Goal: Entertainment & Leisure: Consume media (video, audio)

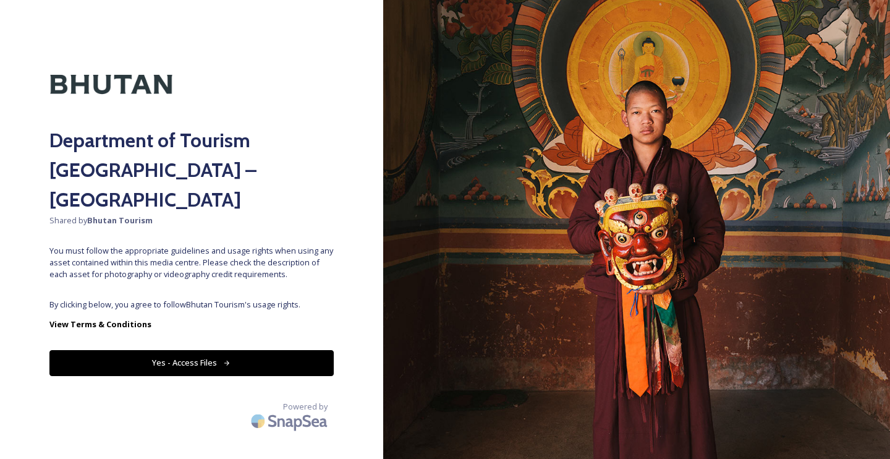
click at [200, 350] on button "Yes - Access Files" at bounding box center [191, 362] width 284 height 25
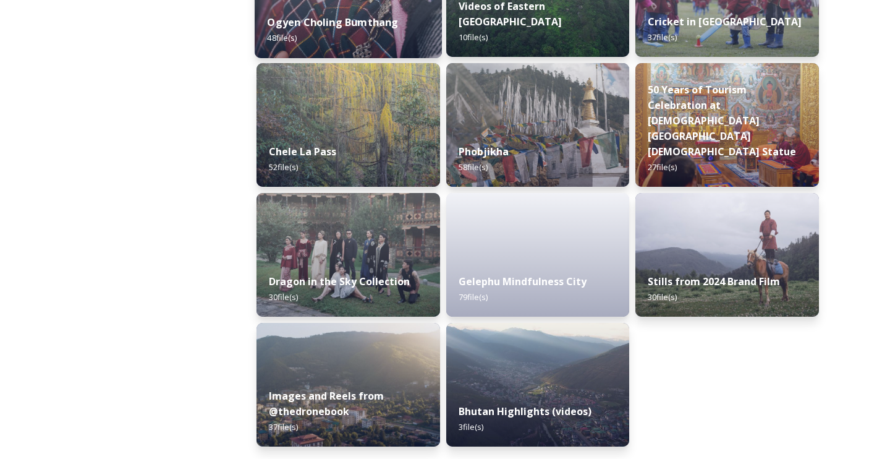
scroll to position [2081, 0]
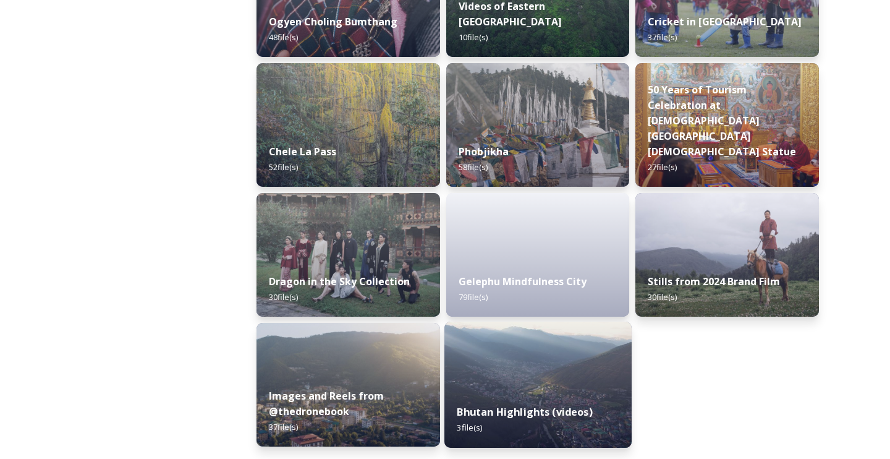
click at [486, 377] on img at bounding box center [537, 384] width 187 height 126
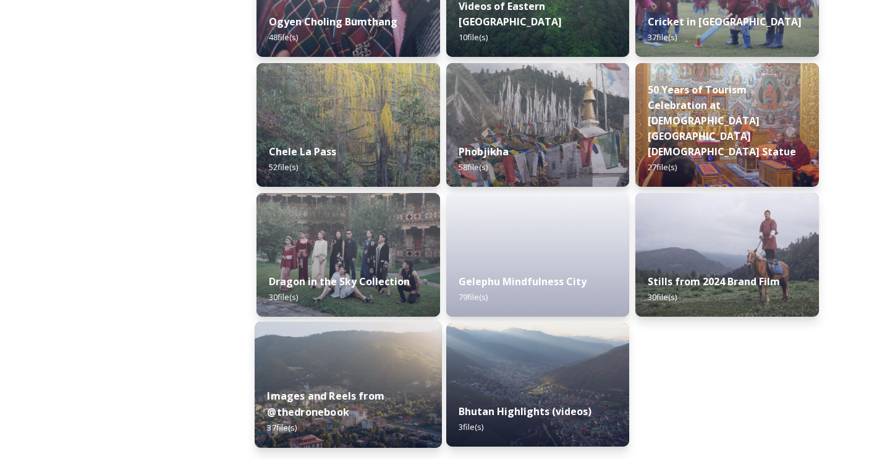
scroll to position [2081, 0]
click at [339, 384] on div "Images and Reels from @thedronebook 37 file(s)" at bounding box center [348, 412] width 187 height 72
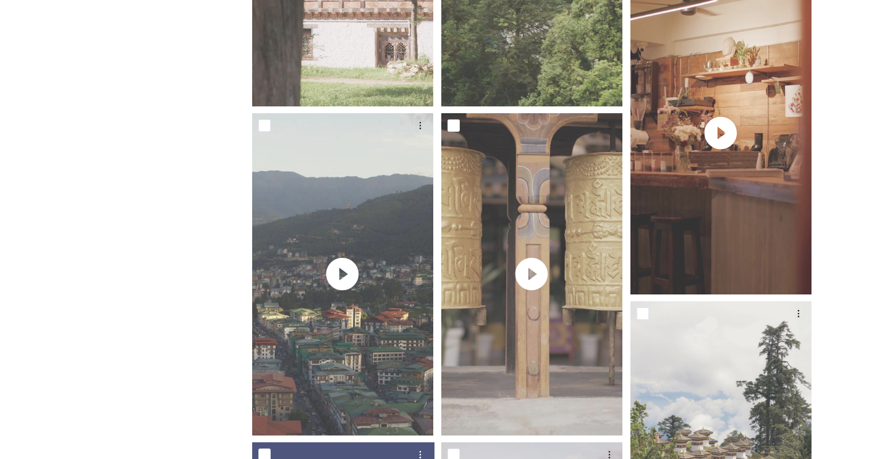
scroll to position [1137, 0]
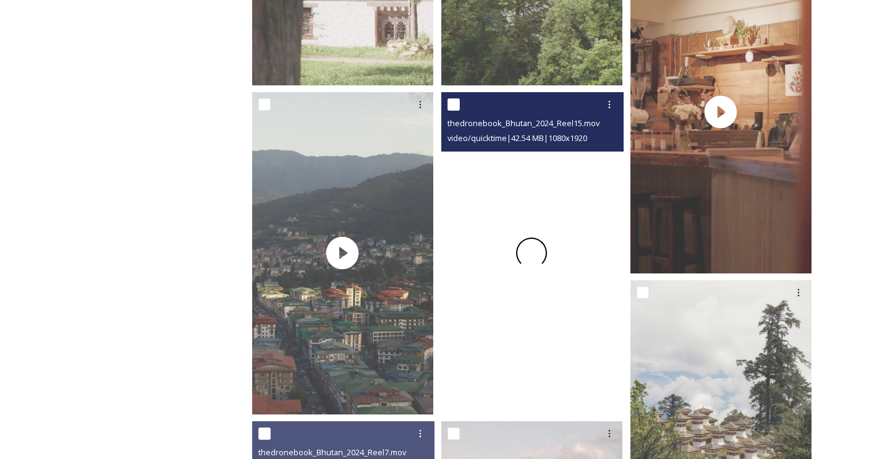
click at [537, 260] on video "thedronebook_Bhutan_2024_Reel15.mov" at bounding box center [531, 253] width 181 height 322
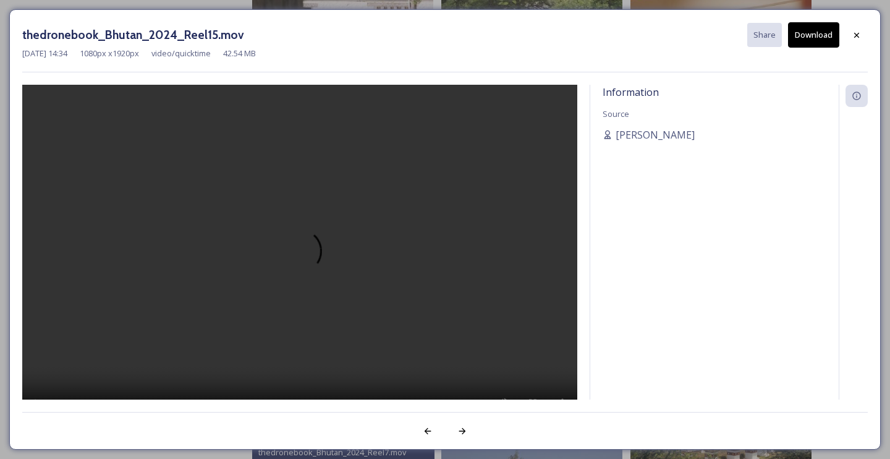
click at [309, 260] on video at bounding box center [299, 258] width 555 height 347
click at [857, 33] on icon at bounding box center [857, 35] width 10 height 10
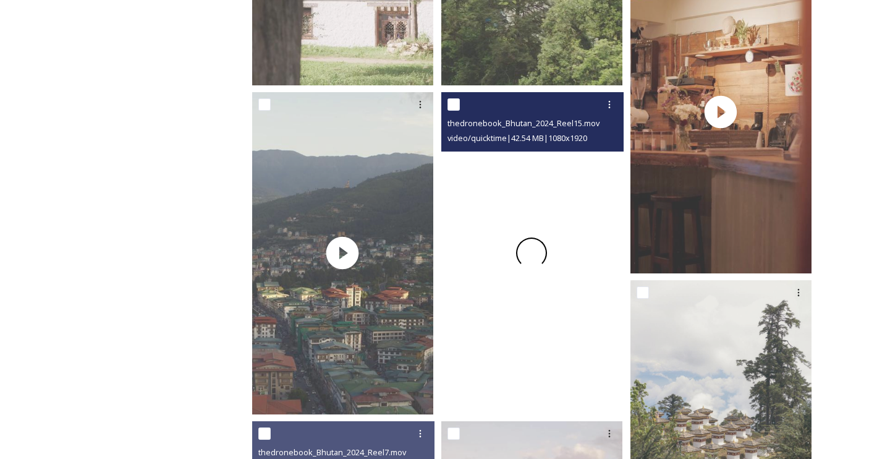
click at [504, 302] on div at bounding box center [531, 253] width 181 height 322
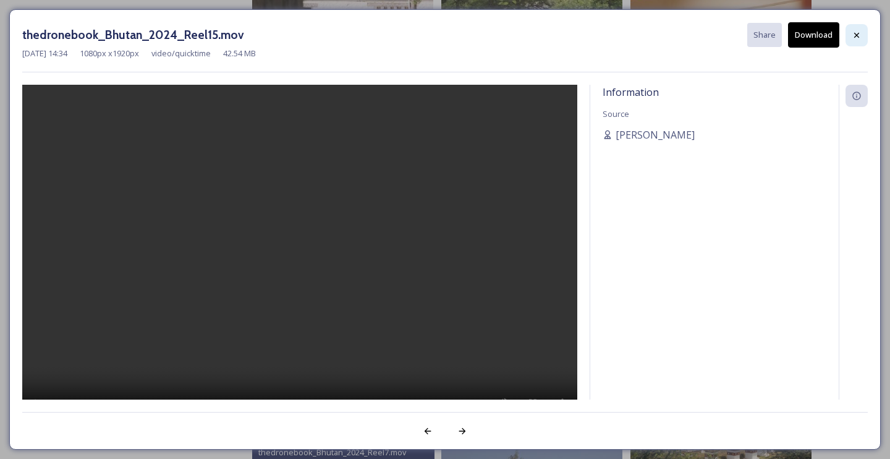
click at [855, 35] on icon at bounding box center [857, 35] width 10 height 10
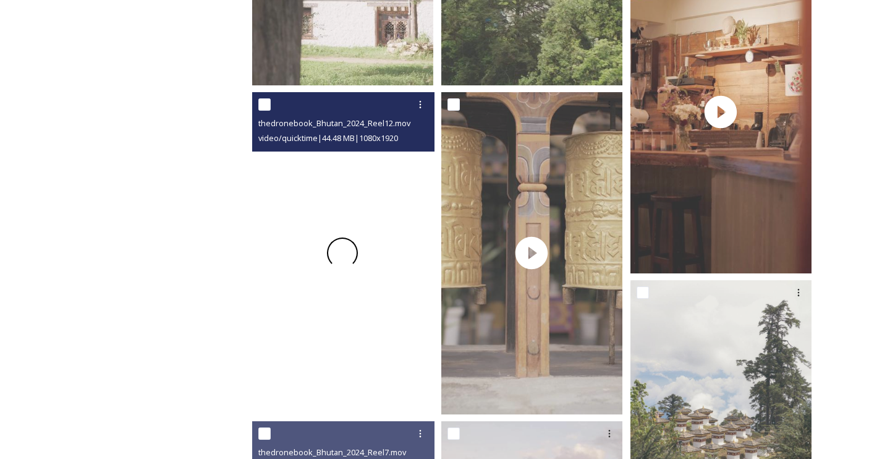
click at [350, 270] on div at bounding box center [342, 253] width 181 height 322
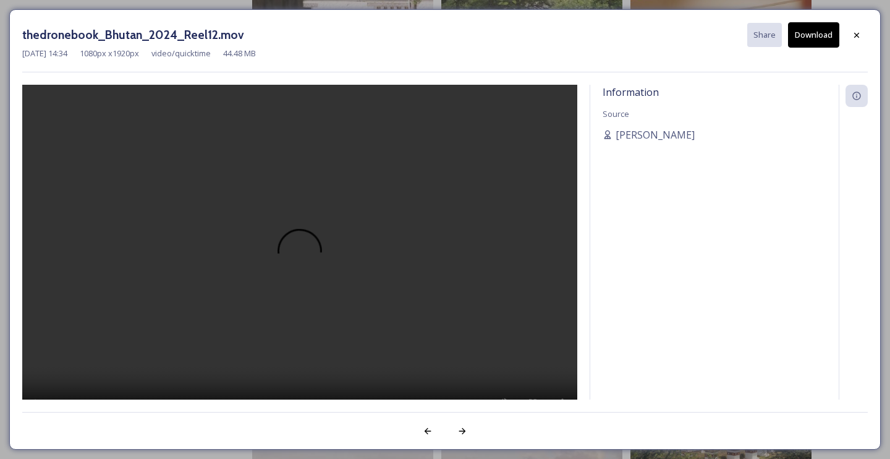
click at [300, 254] on video at bounding box center [299, 258] width 555 height 347
click at [332, 279] on video at bounding box center [299, 258] width 555 height 347
click at [859, 34] on icon at bounding box center [857, 35] width 10 height 10
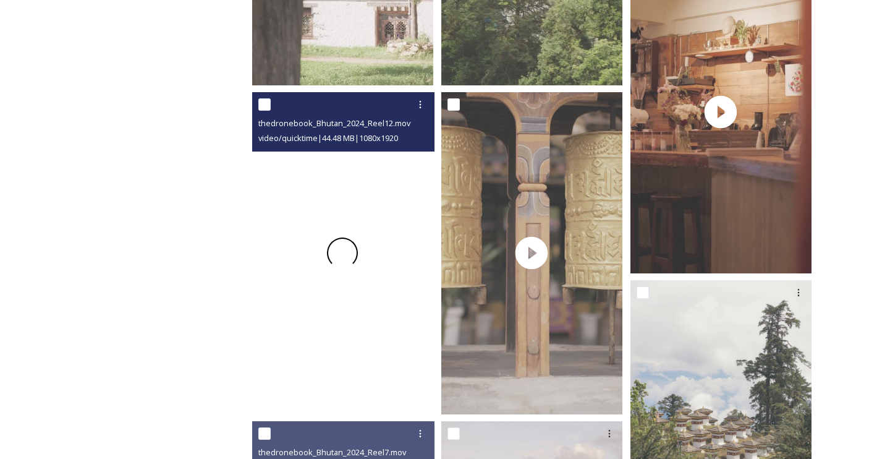
click at [377, 265] on div at bounding box center [342, 253] width 181 height 322
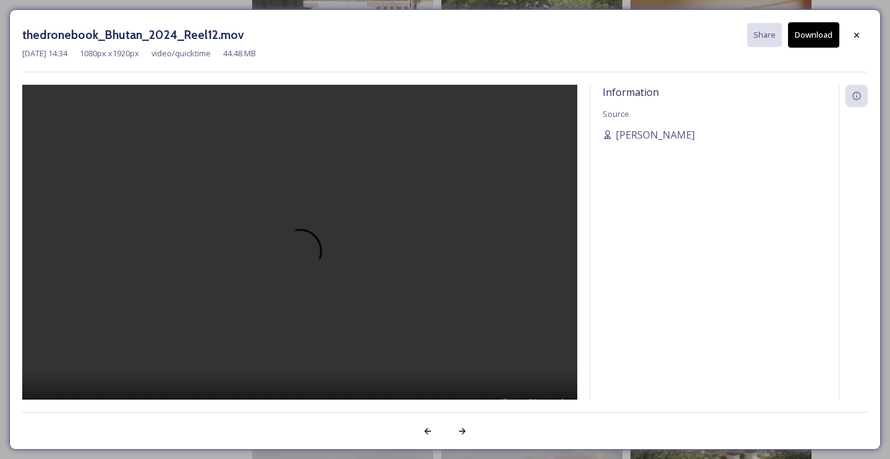
click at [296, 259] on video at bounding box center [299, 258] width 555 height 347
click at [857, 36] on icon at bounding box center [857, 35] width 10 height 10
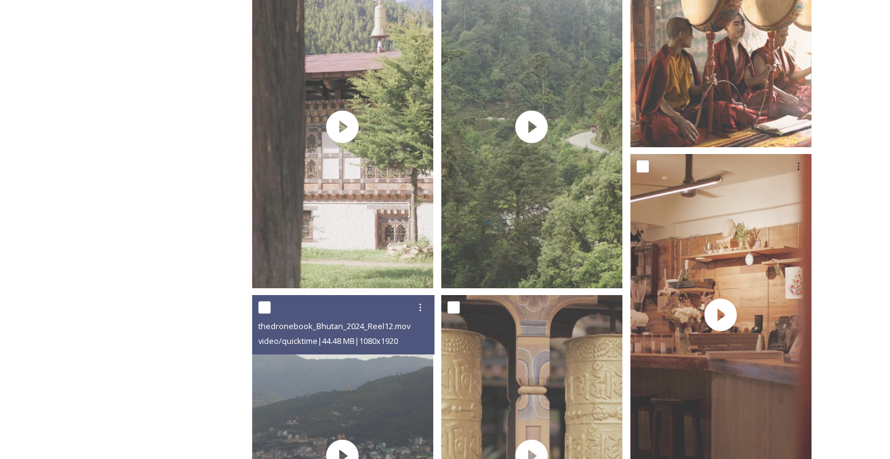
scroll to position [934, 0]
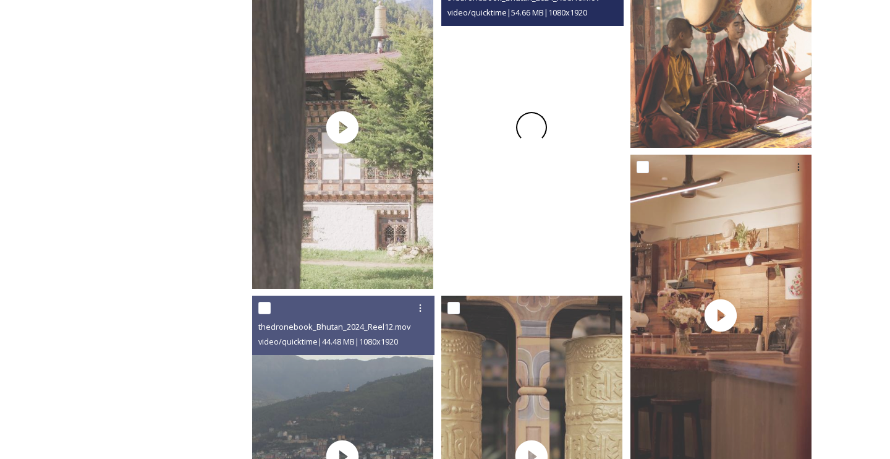
click at [549, 179] on div at bounding box center [531, 128] width 181 height 322
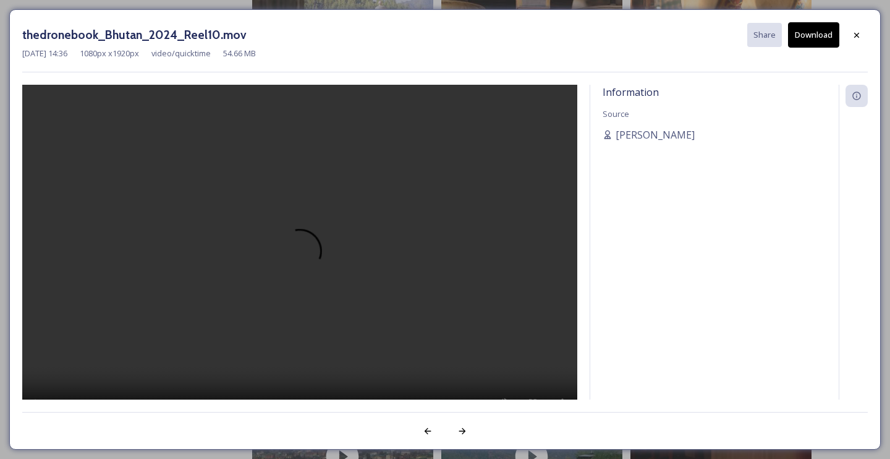
click at [297, 265] on video at bounding box center [299, 258] width 555 height 347
click at [858, 33] on icon at bounding box center [856, 34] width 5 height 5
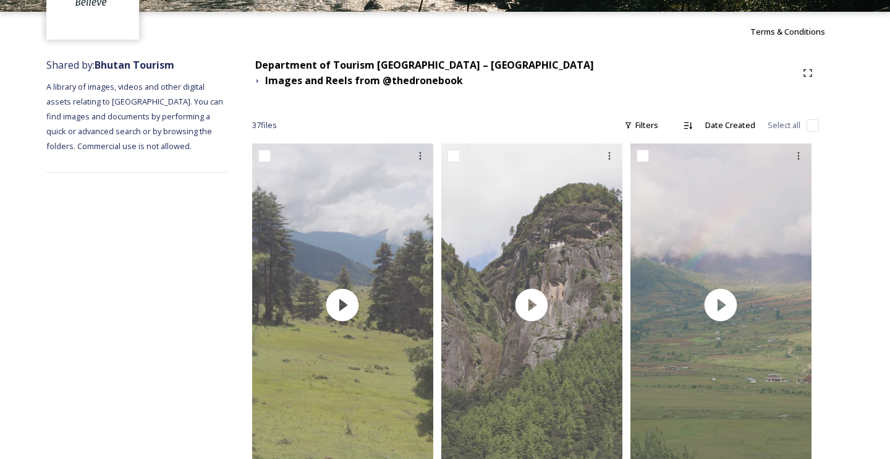
scroll to position [100, 0]
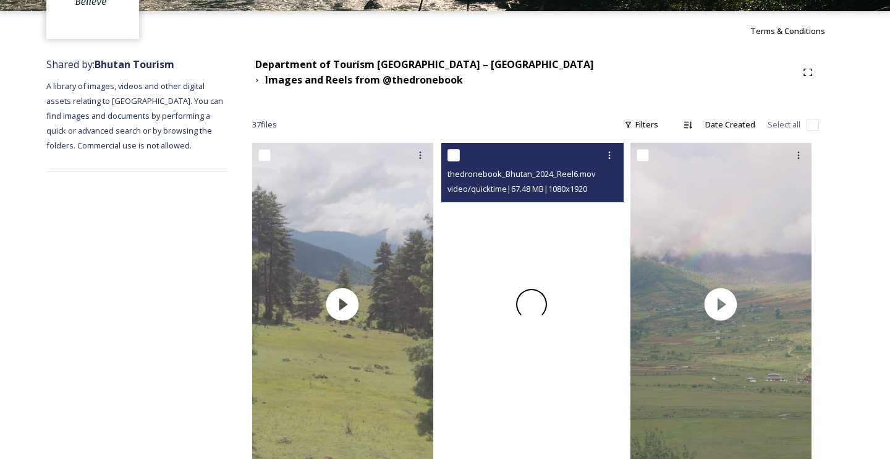
click at [522, 281] on div at bounding box center [531, 304] width 181 height 322
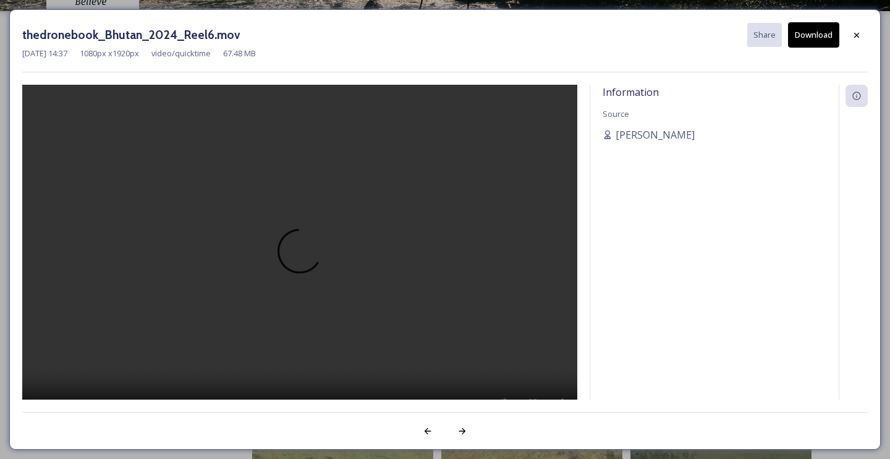
click at [308, 259] on video at bounding box center [299, 258] width 555 height 347
click at [860, 35] on icon at bounding box center [857, 35] width 10 height 10
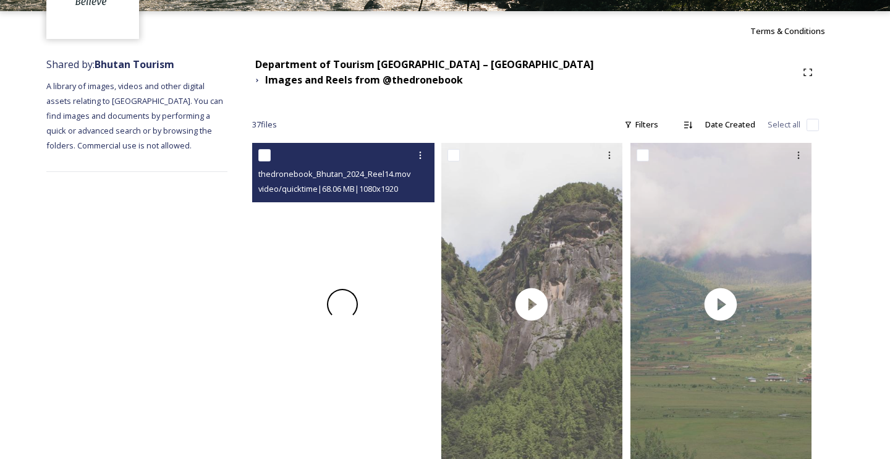
click at [360, 277] on div at bounding box center [342, 304] width 181 height 322
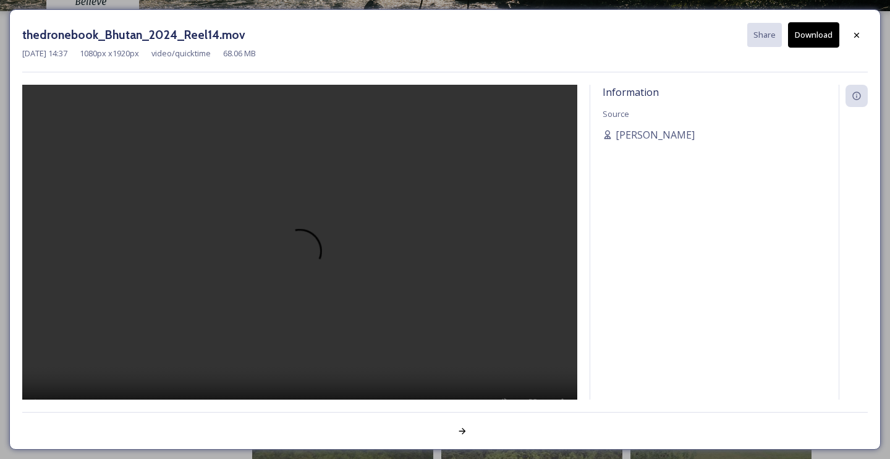
click at [298, 242] on video at bounding box center [299, 258] width 555 height 347
click at [349, 245] on video at bounding box center [299, 258] width 555 height 347
click at [302, 251] on video at bounding box center [299, 258] width 555 height 347
click at [856, 36] on icon at bounding box center [857, 35] width 10 height 10
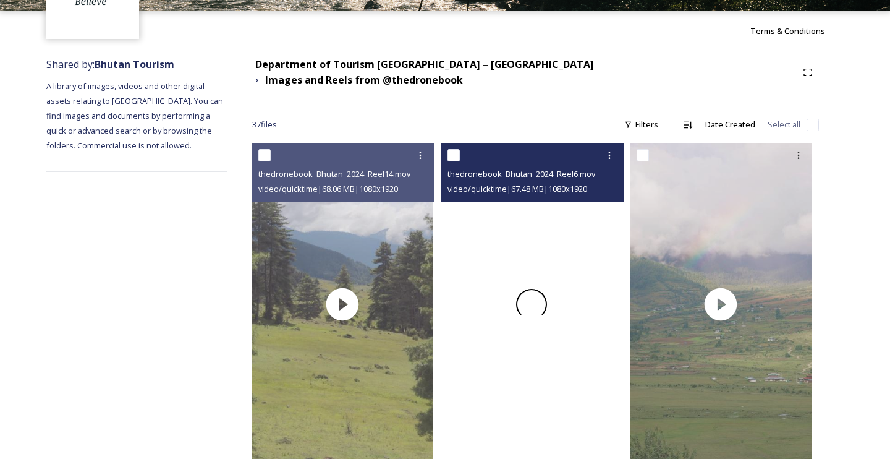
click at [548, 226] on div at bounding box center [531, 304] width 181 height 322
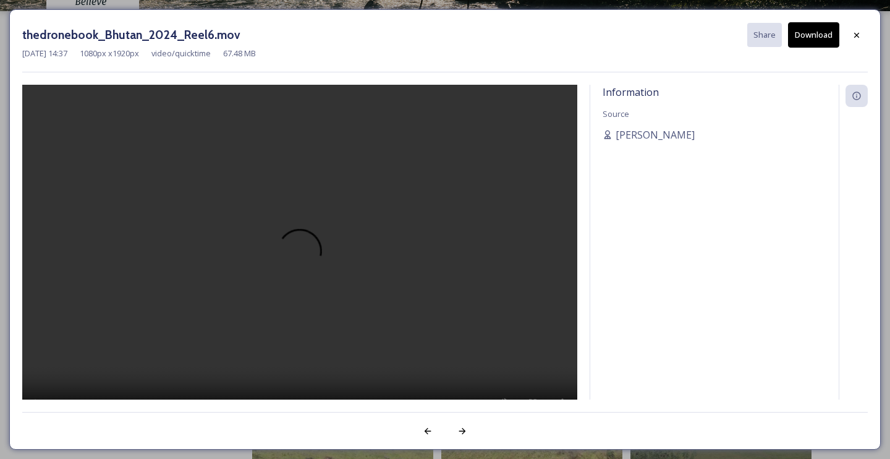
click at [309, 256] on video at bounding box center [299, 258] width 555 height 347
click at [860, 35] on icon at bounding box center [857, 35] width 10 height 10
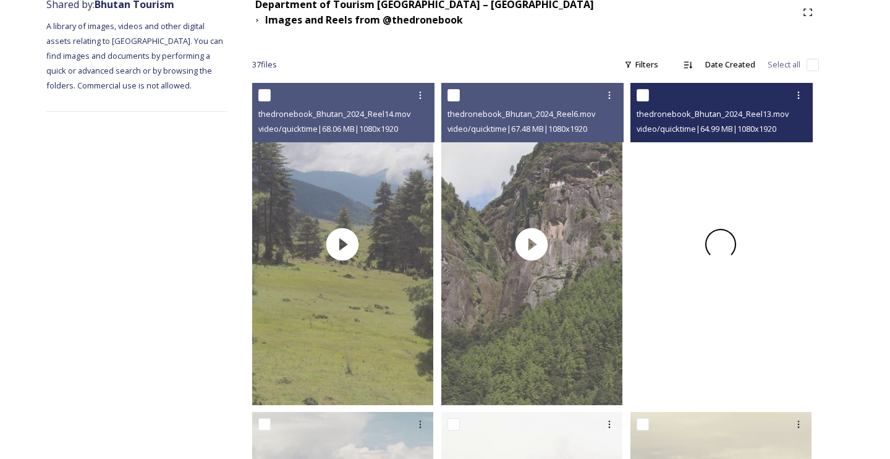
scroll to position [164, 0]
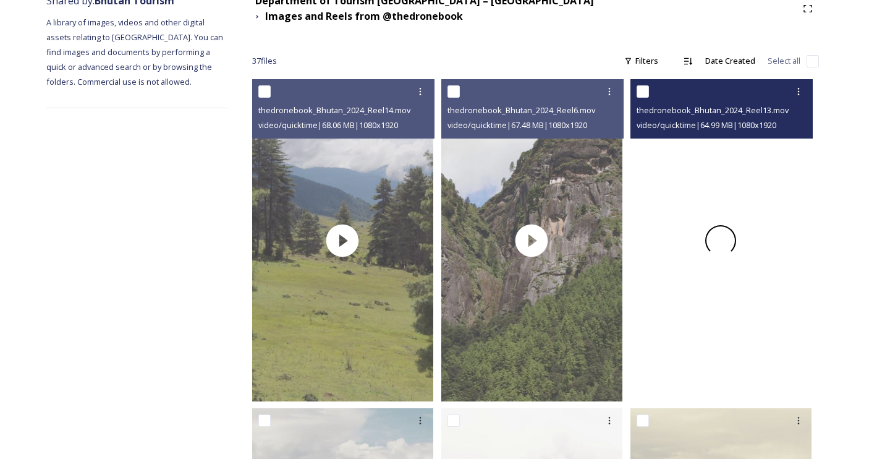
click at [697, 179] on div at bounding box center [720, 240] width 181 height 322
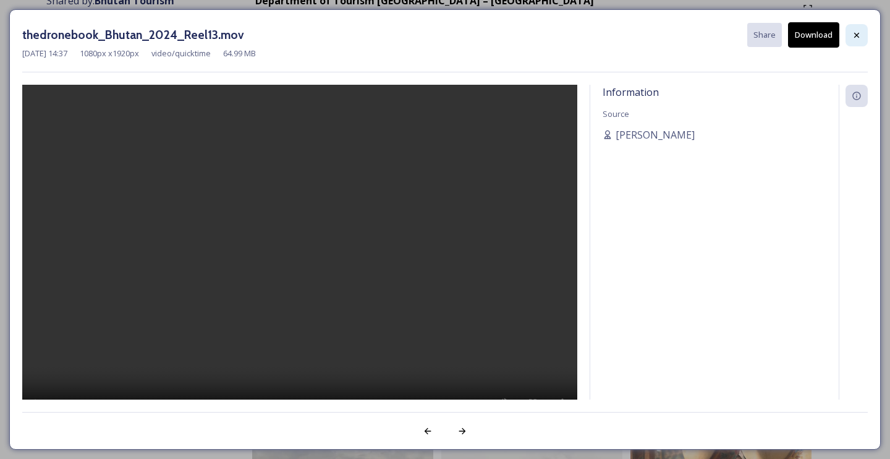
click at [856, 38] on icon at bounding box center [857, 35] width 10 height 10
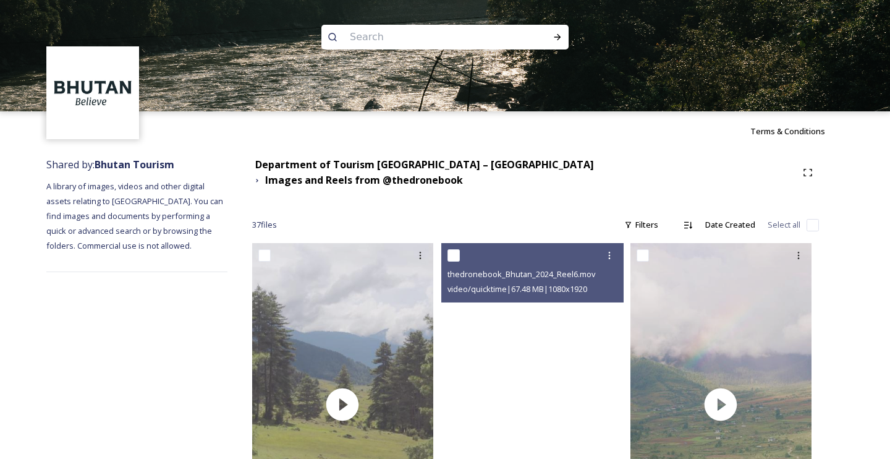
scroll to position [0, 0]
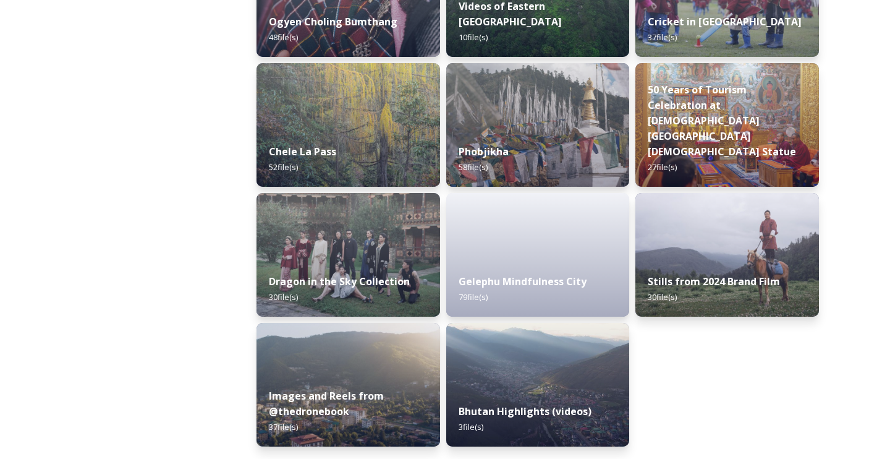
scroll to position [2081, 0]
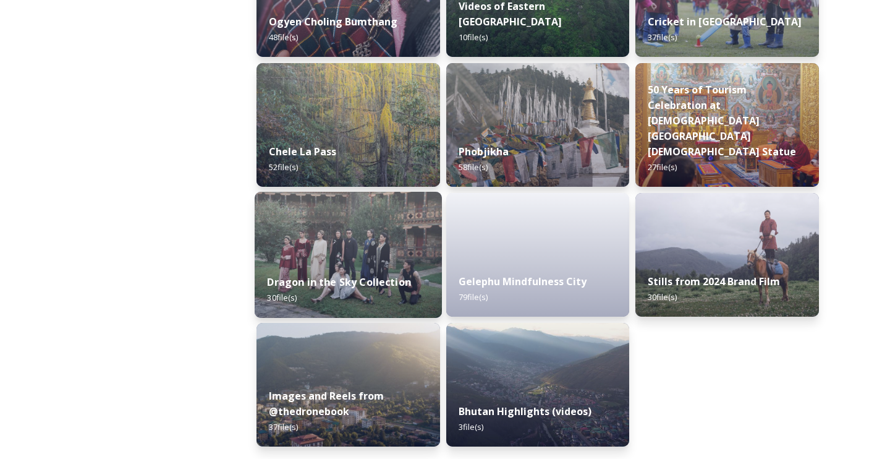
click at [333, 268] on div "Dragon in the Sky Collection 30 file(s)" at bounding box center [348, 289] width 187 height 56
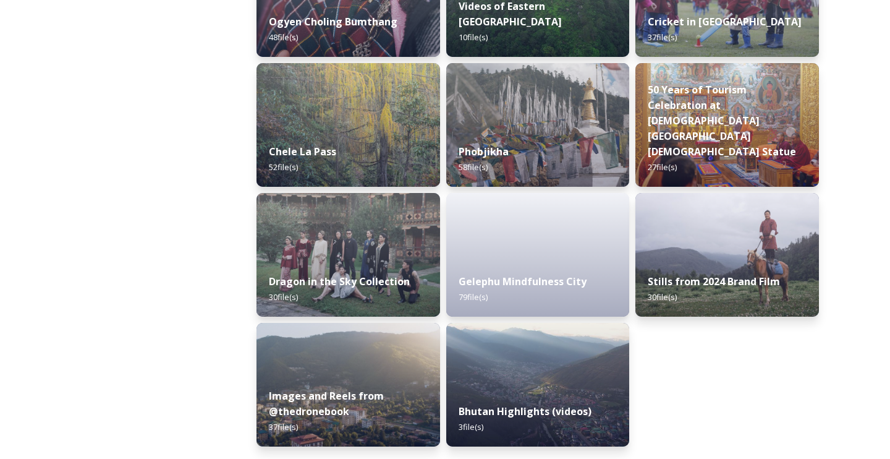
scroll to position [2081, 0]
click at [735, 249] on img at bounding box center [726, 255] width 187 height 126
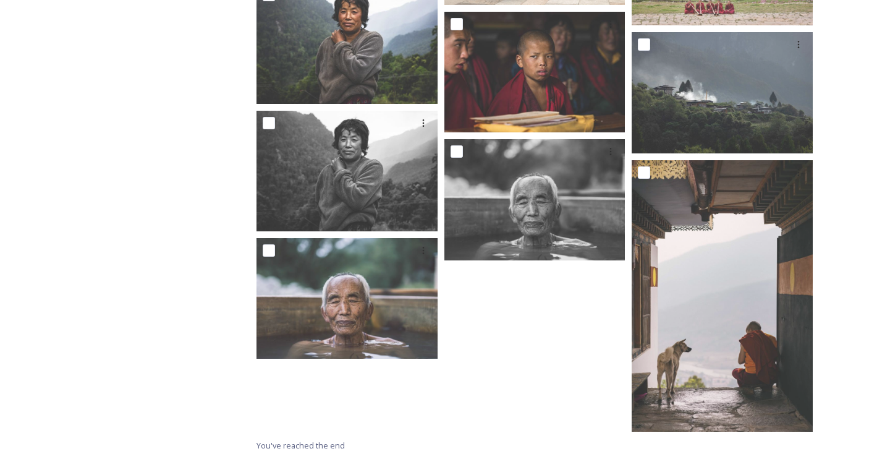
scroll to position [1243, 0]
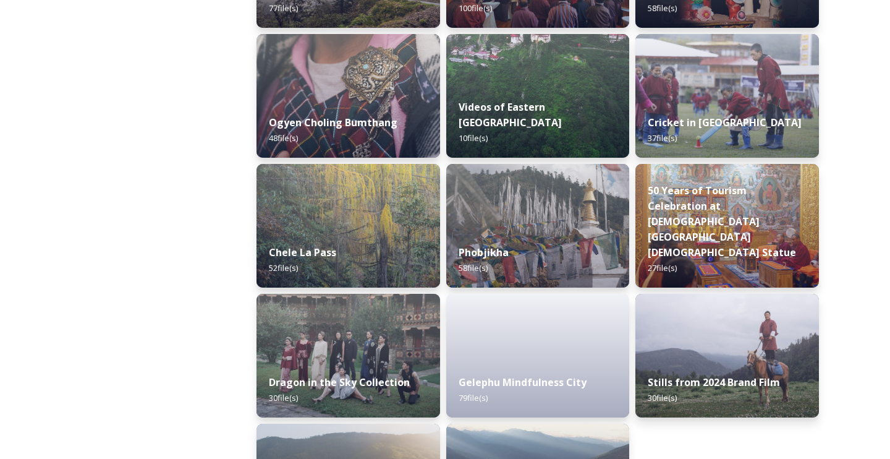
scroll to position [1980, 0]
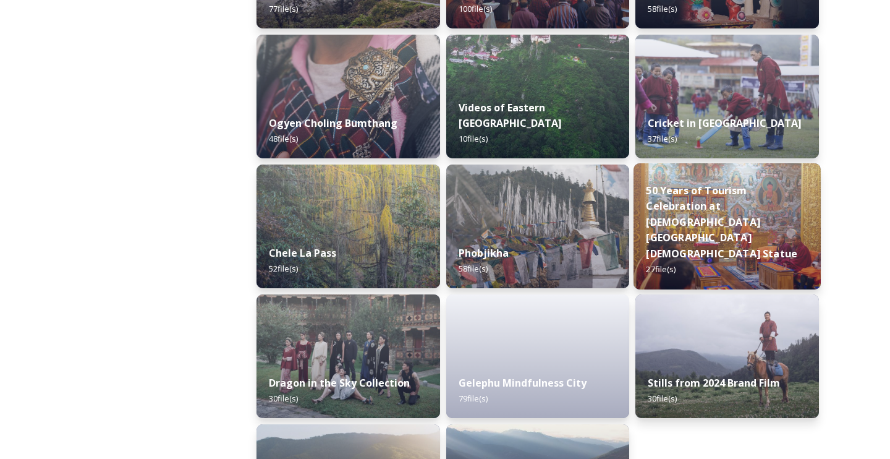
click at [714, 224] on div "50 Years of Tourism Celebration at [DEMOGRAPHIC_DATA][GEOGRAPHIC_DATA] Statue 2…" at bounding box center [726, 229] width 187 height 119
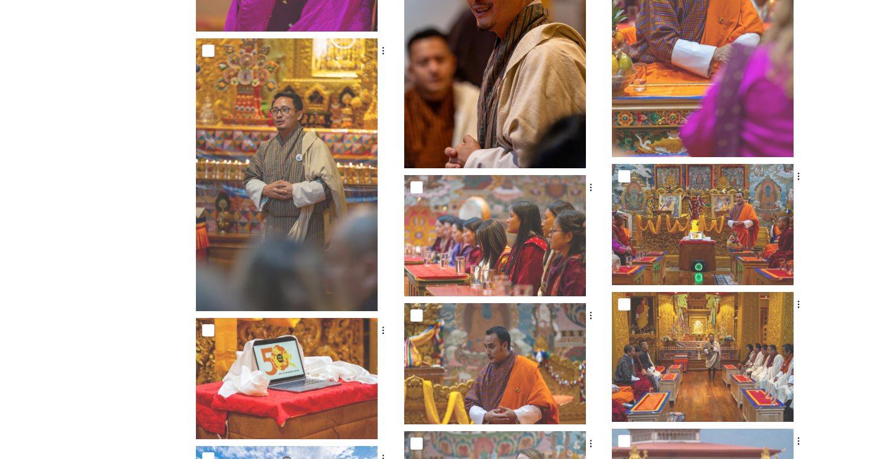
scroll to position [692, 0]
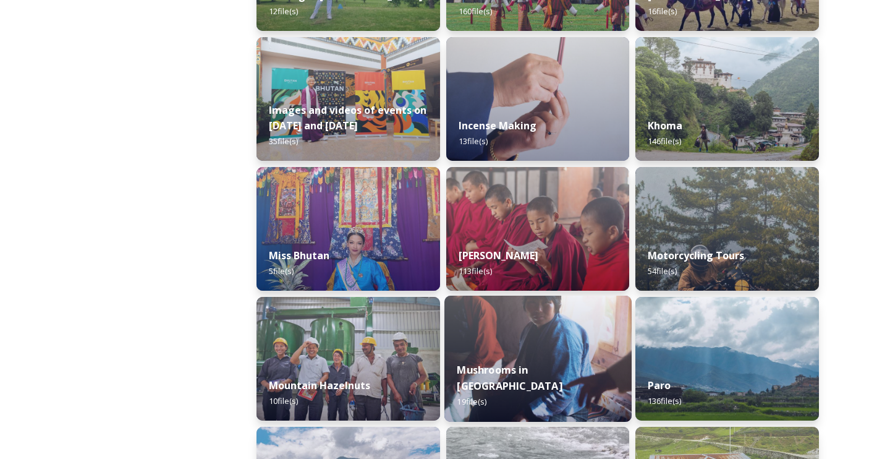
scroll to position [811, 0]
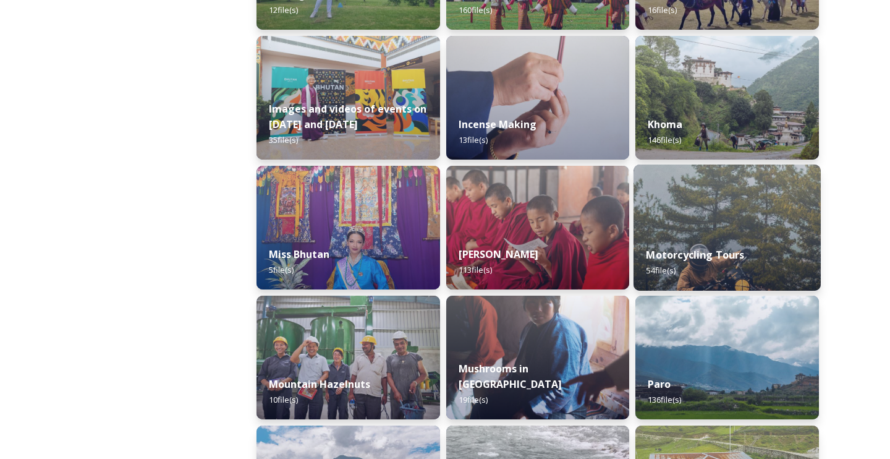
click at [694, 259] on strong "Motorcycling Tours" at bounding box center [695, 255] width 98 height 14
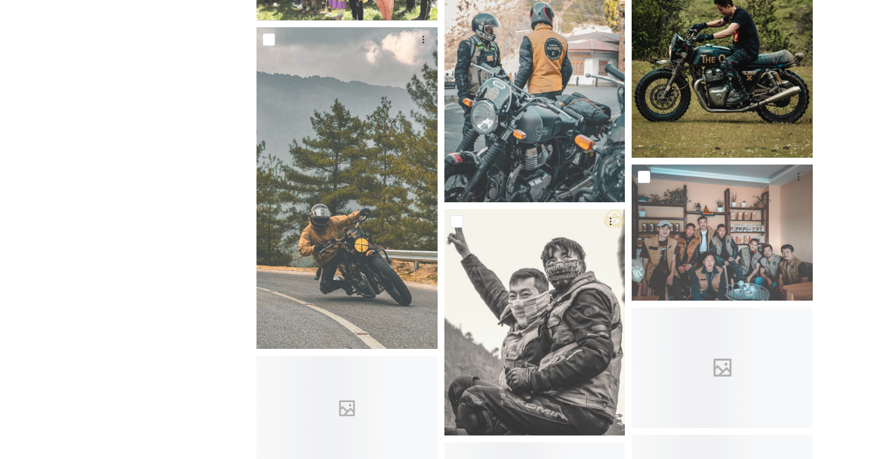
scroll to position [821, 0]
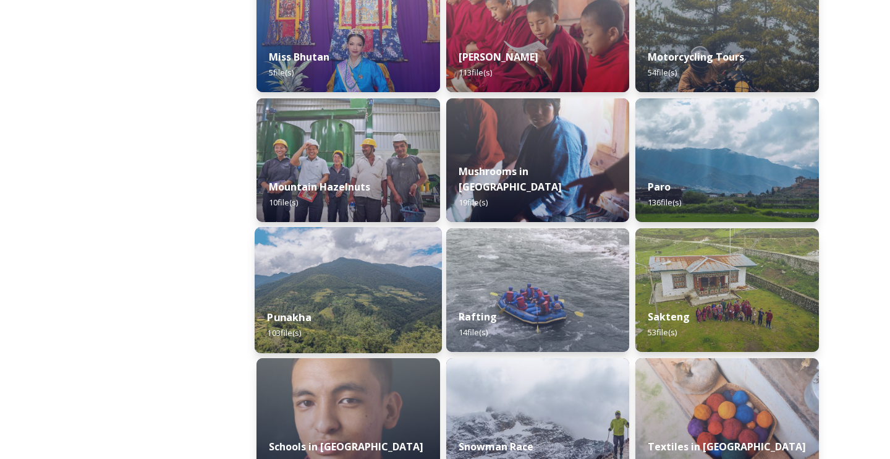
scroll to position [1012, 0]
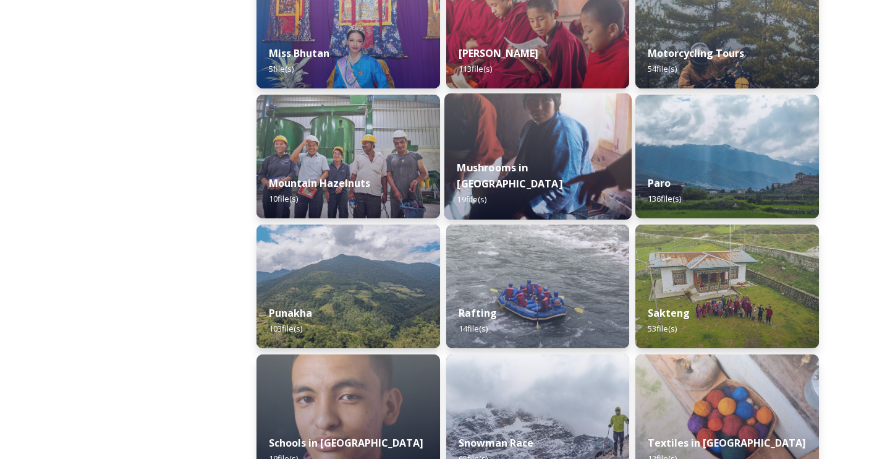
click at [462, 161] on img at bounding box center [537, 156] width 187 height 126
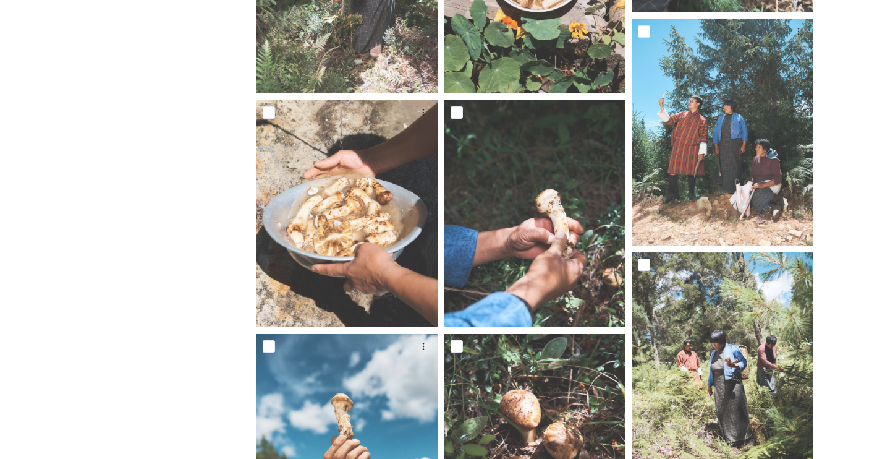
scroll to position [316, 0]
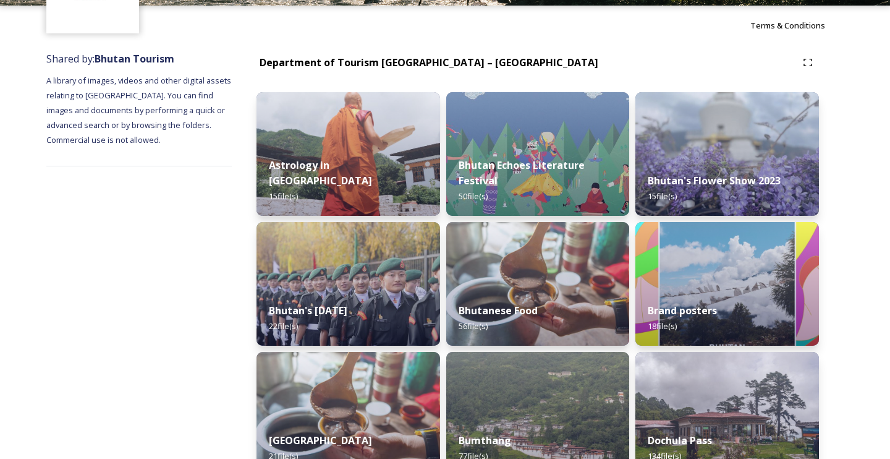
scroll to position [108, 0]
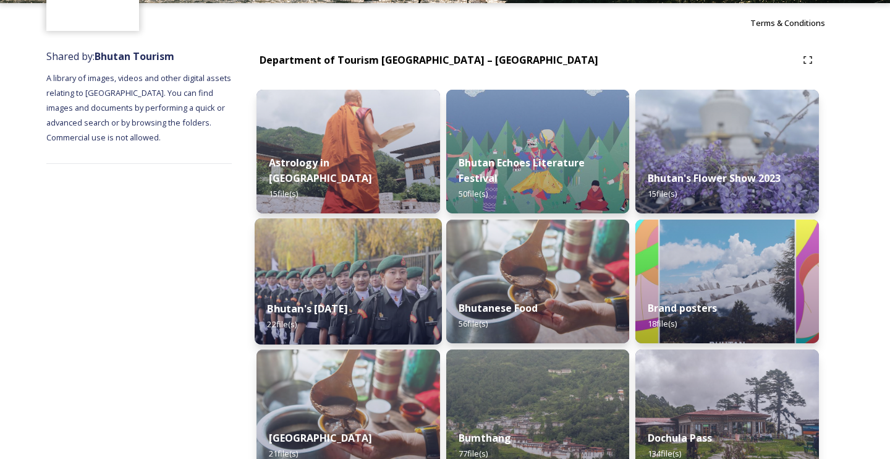
click at [373, 271] on img at bounding box center [348, 281] width 187 height 126
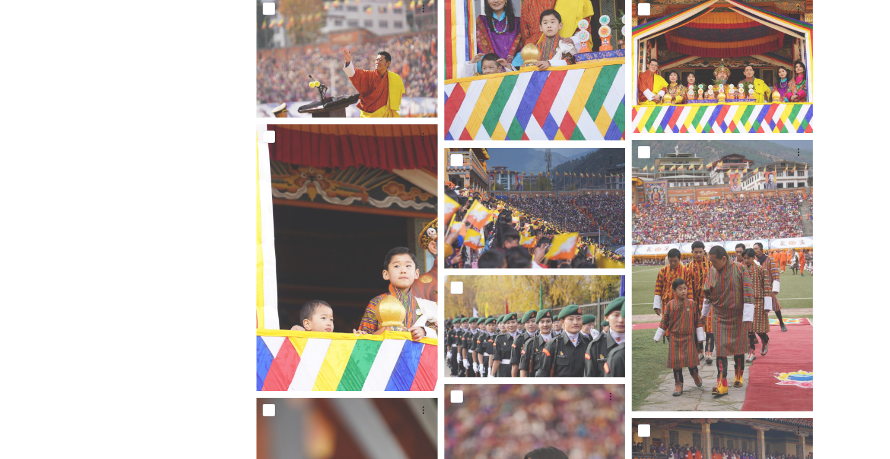
scroll to position [488, 0]
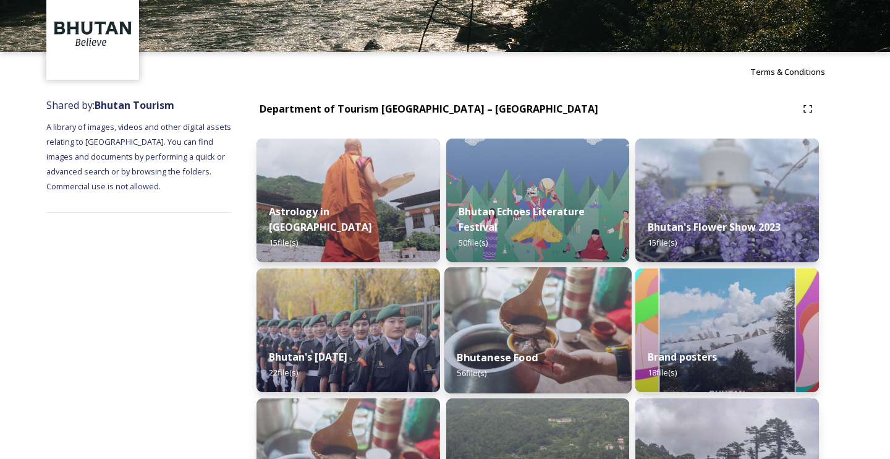
scroll to position [62, 0]
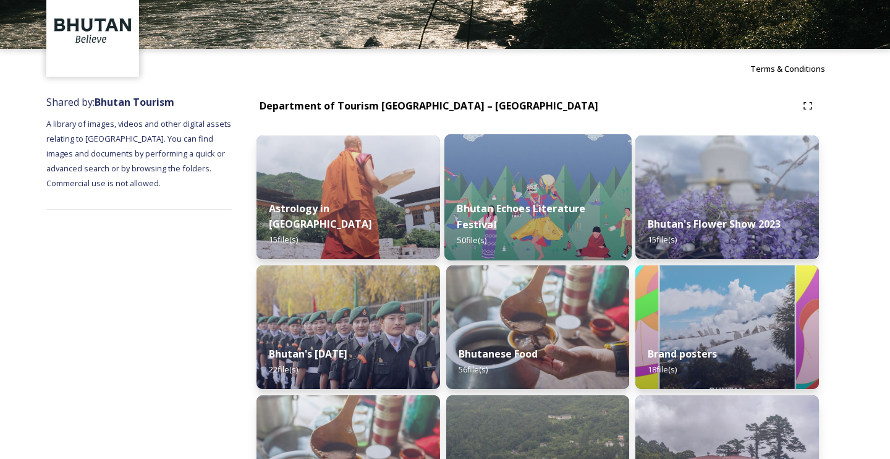
click at [527, 177] on img at bounding box center [537, 197] width 187 height 126
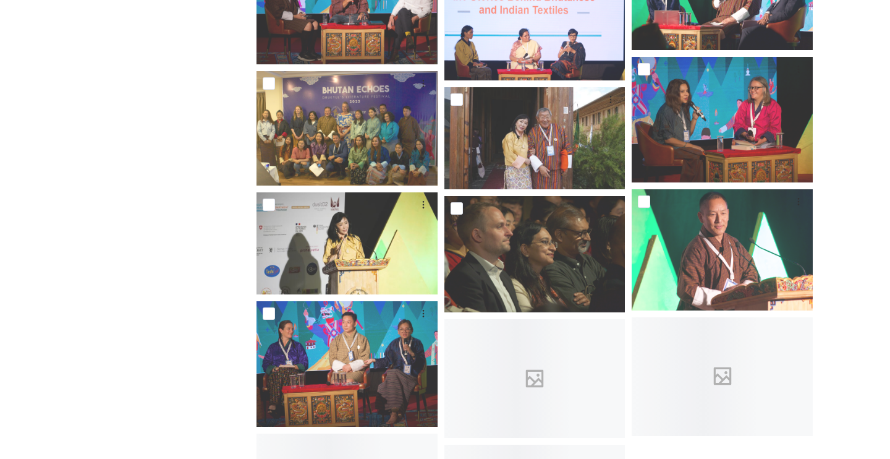
scroll to position [1816, 0]
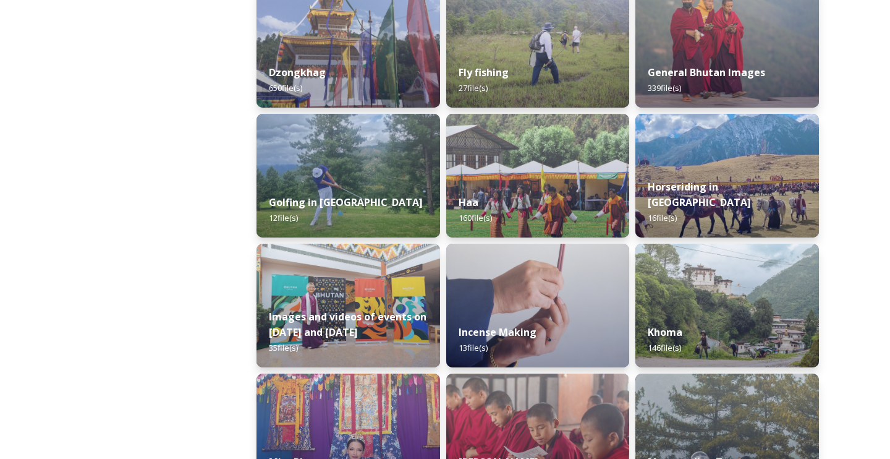
scroll to position [616, 0]
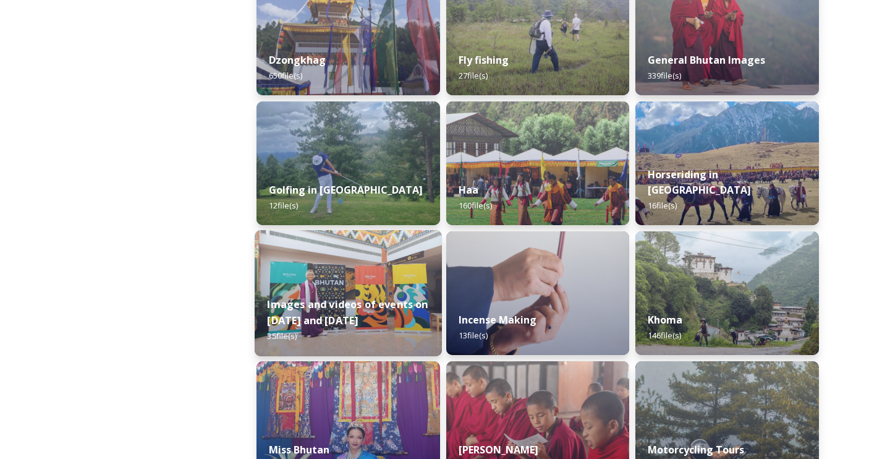
click at [336, 289] on div "Images and videos of events on [DATE] and [DATE] 35 file(s)" at bounding box center [348, 320] width 187 height 72
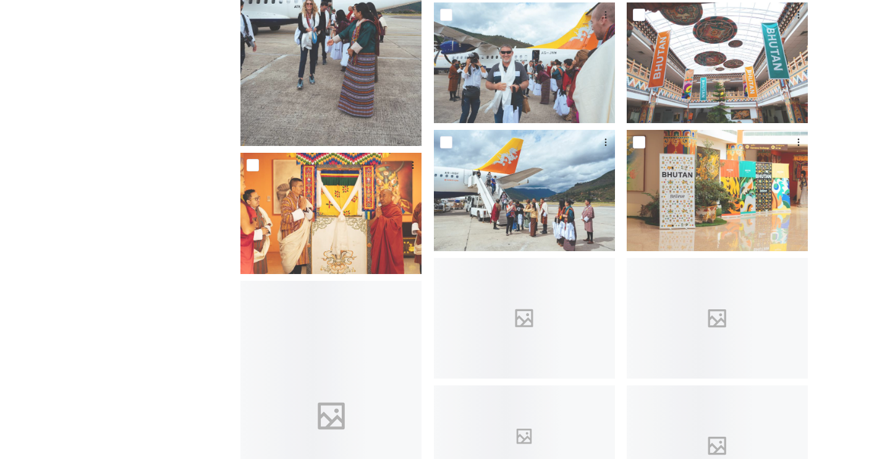
scroll to position [371, 0]
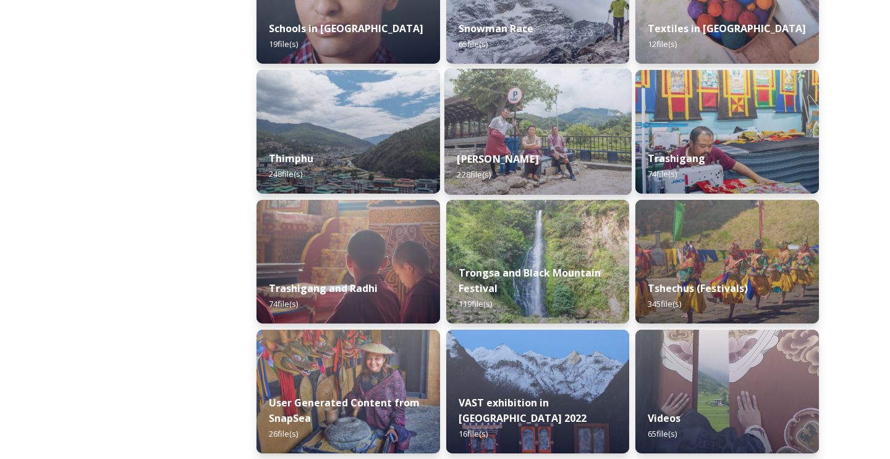
scroll to position [1455, 0]
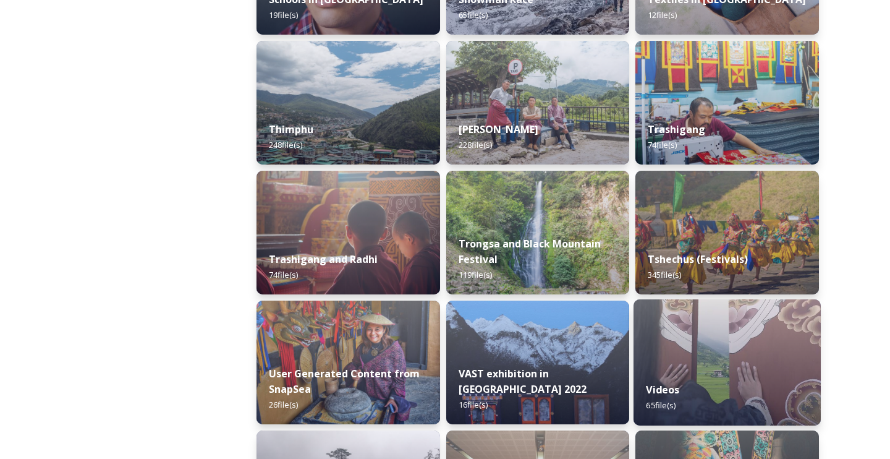
click at [697, 342] on img at bounding box center [726, 362] width 187 height 126
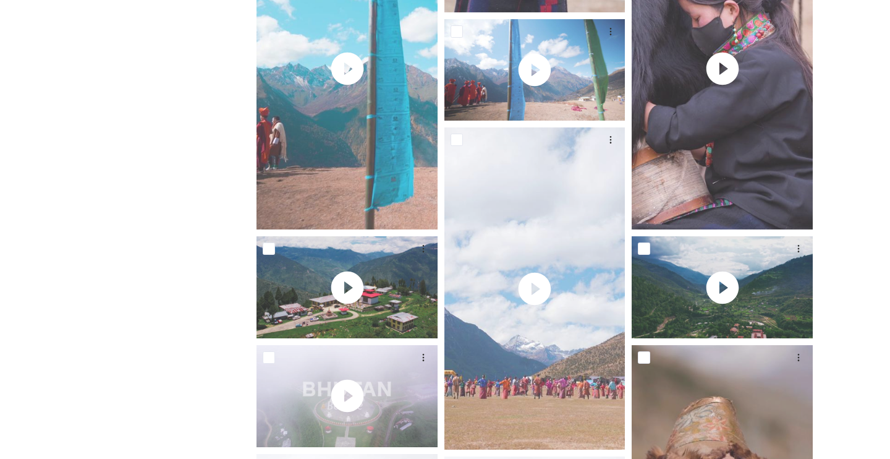
scroll to position [3495, 0]
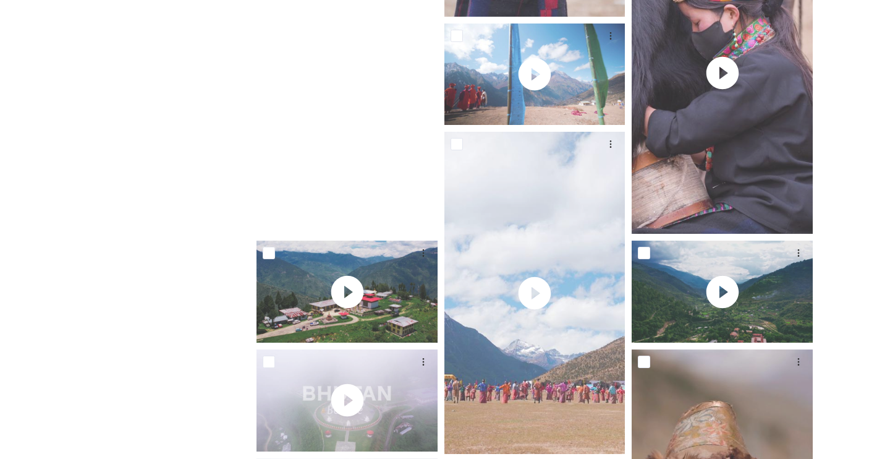
click at [324, 180] on video "Roayl Highland Festival Laya_Reel 1.m4v" at bounding box center [346, 73] width 181 height 322
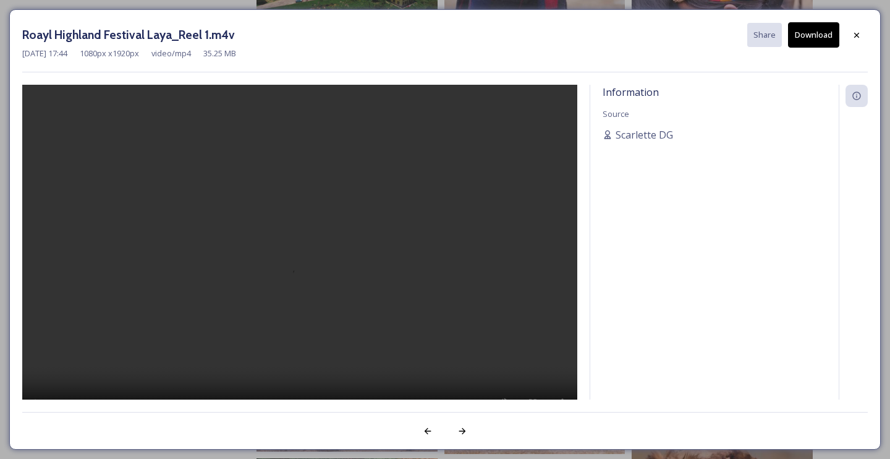
click at [298, 254] on video at bounding box center [299, 258] width 555 height 347
click at [9, 7] on div "Roayl Highland Festival Laya_Reel 1.m4v Share Download [DATE] 17:44 1080 px x 1…" at bounding box center [445, 229] width 890 height 459
click at [858, 33] on icon at bounding box center [857, 35] width 10 height 10
